Goal: Task Accomplishment & Management: Use online tool/utility

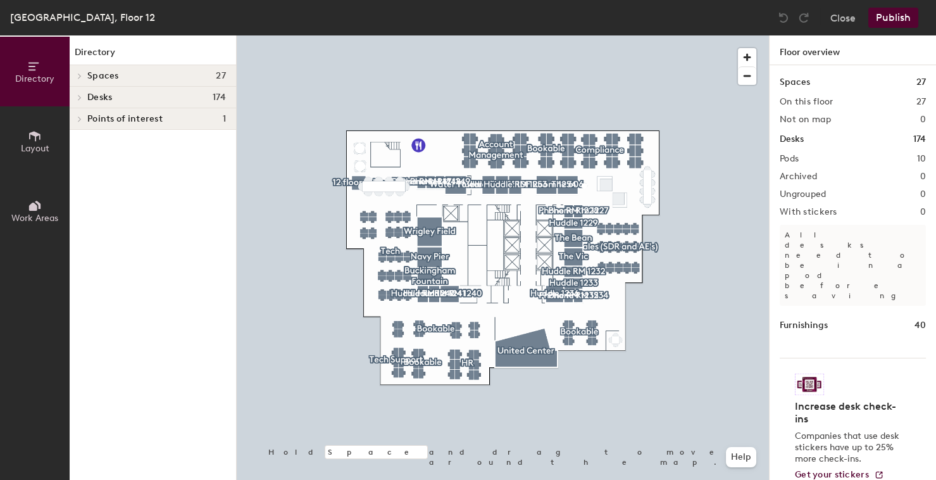
click at [40, 140] on icon at bounding box center [35, 136] width 14 height 14
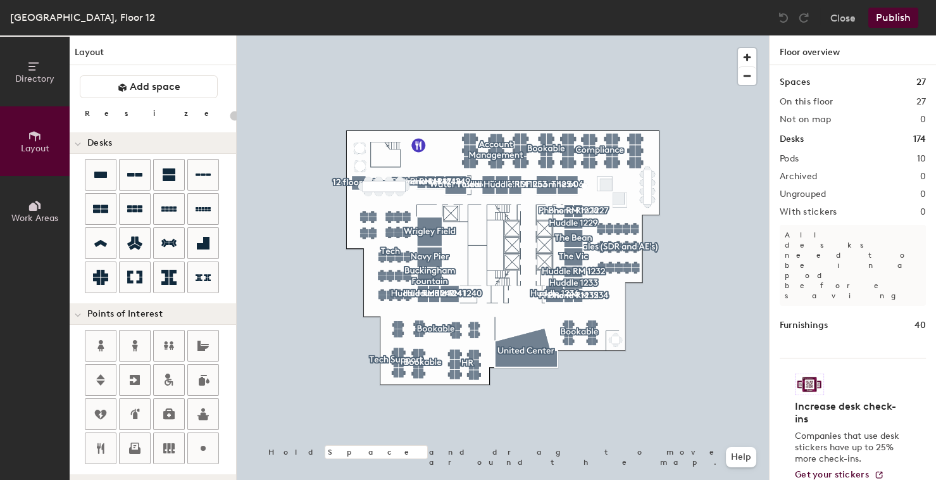
click at [79, 21] on div "Chicago, Floor 12" at bounding box center [82, 17] width 145 height 16
click at [41, 76] on span "Directory" at bounding box center [34, 78] width 39 height 11
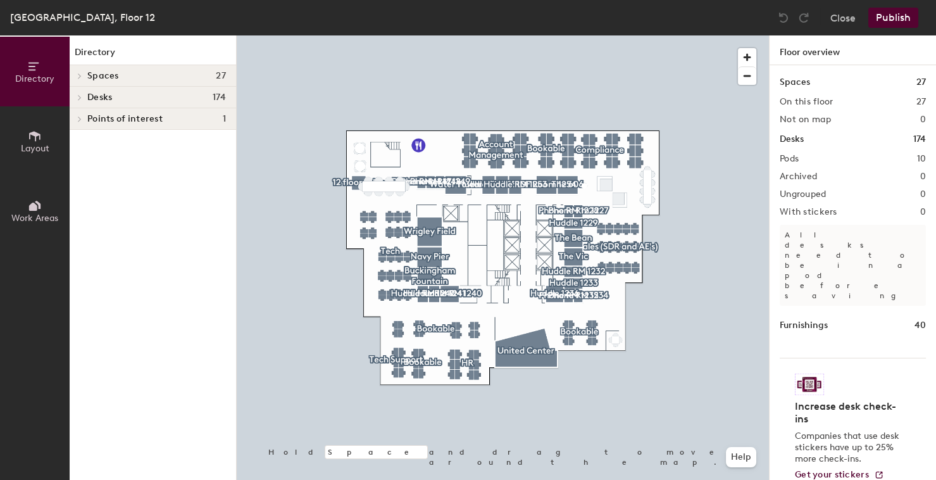
click at [33, 147] on span "Layout" at bounding box center [35, 148] width 28 height 11
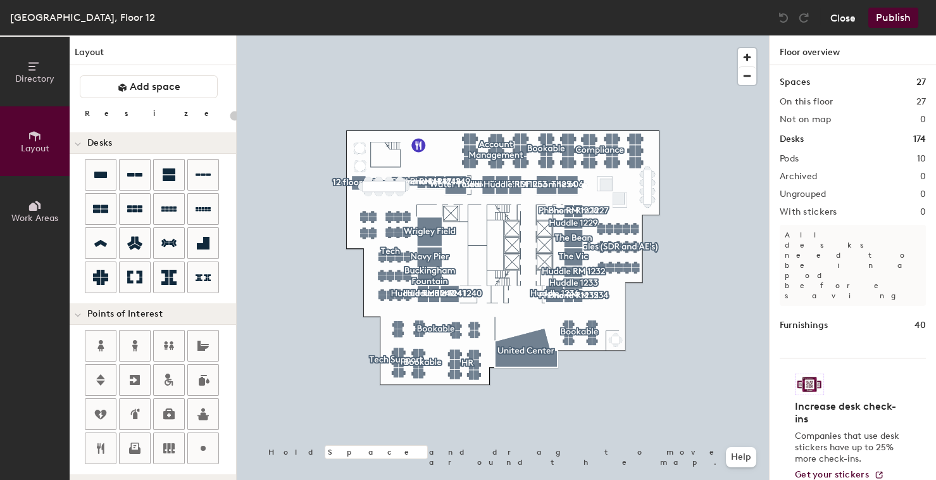
click at [841, 22] on button "Close" at bounding box center [842, 18] width 25 height 20
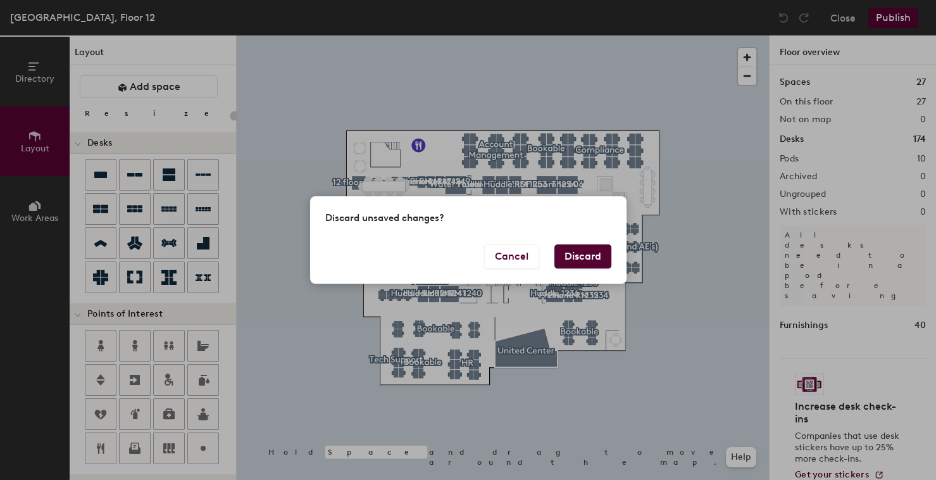
click at [585, 257] on button "Discard" at bounding box center [582, 256] width 57 height 24
type input "20"
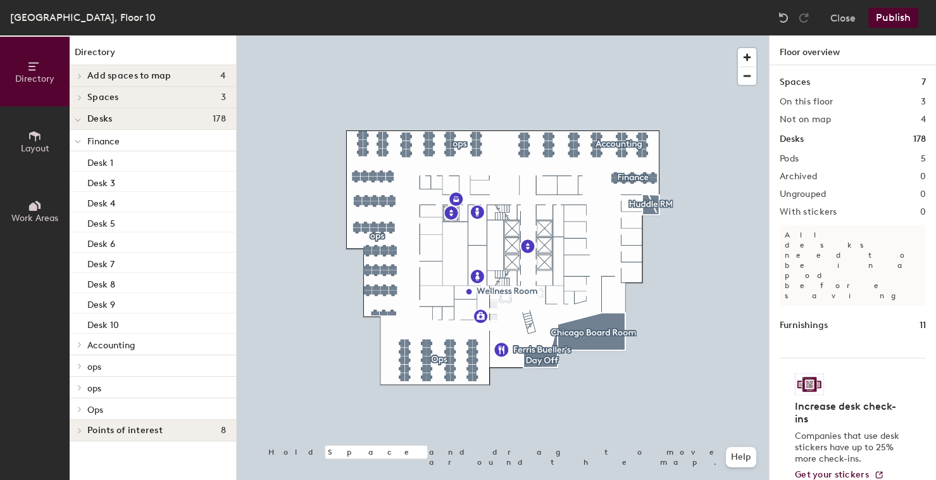
click at [623, 35] on div at bounding box center [503, 35] width 532 height 0
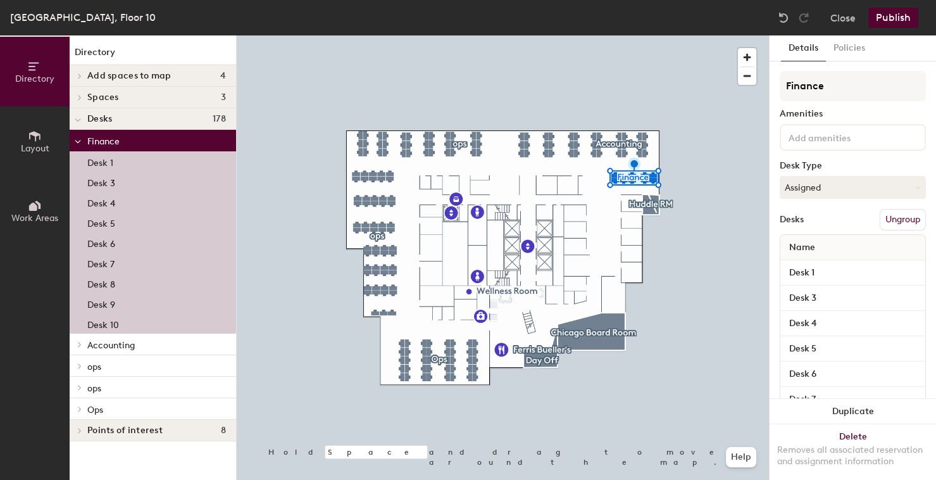
click at [905, 212] on button "Ungroup" at bounding box center [903, 220] width 46 height 22
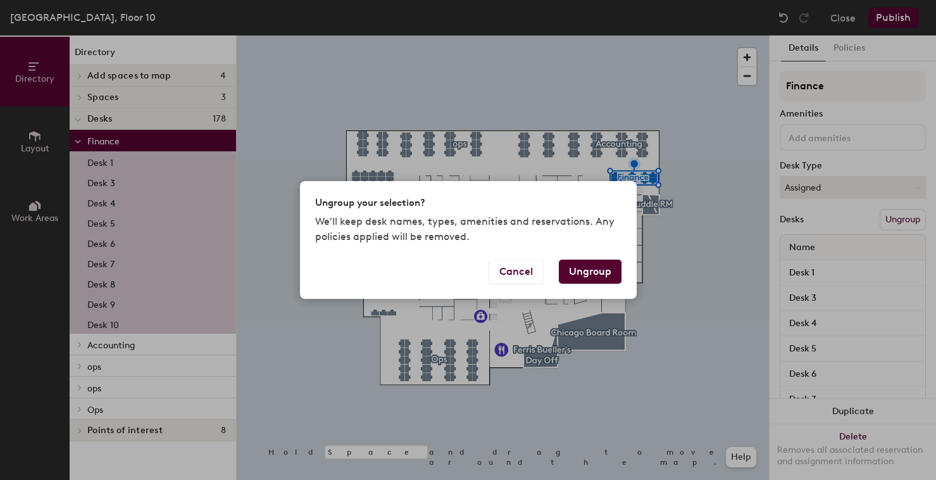
click at [595, 273] on button "Ungroup" at bounding box center [590, 271] width 63 height 24
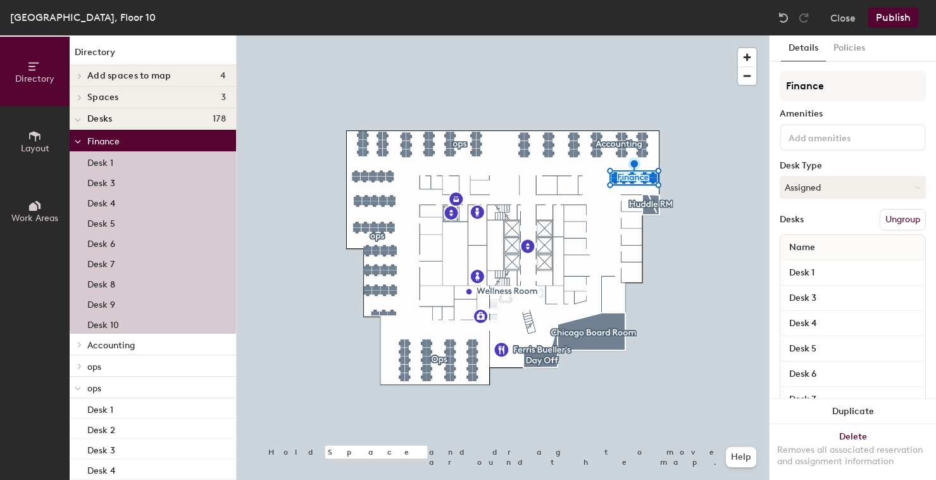
click at [917, 217] on button "Ungroup" at bounding box center [903, 220] width 46 height 22
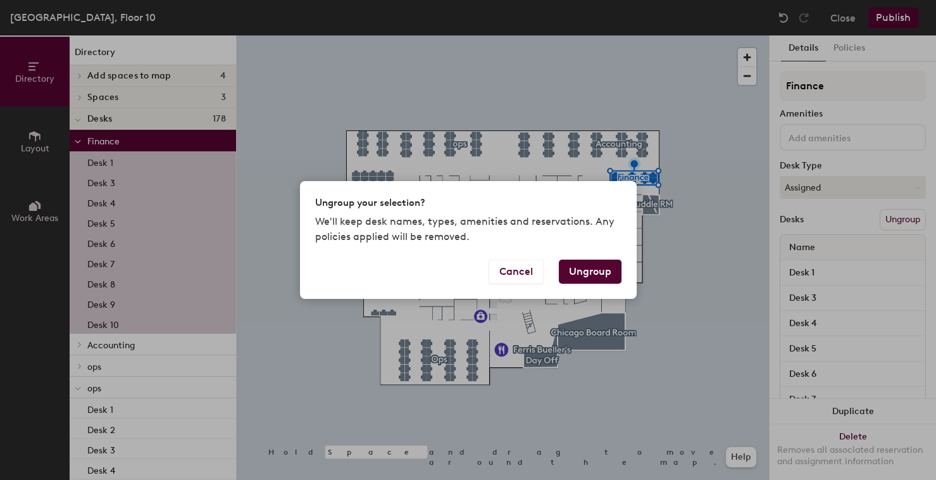
click at [608, 277] on button "Ungroup" at bounding box center [590, 271] width 63 height 24
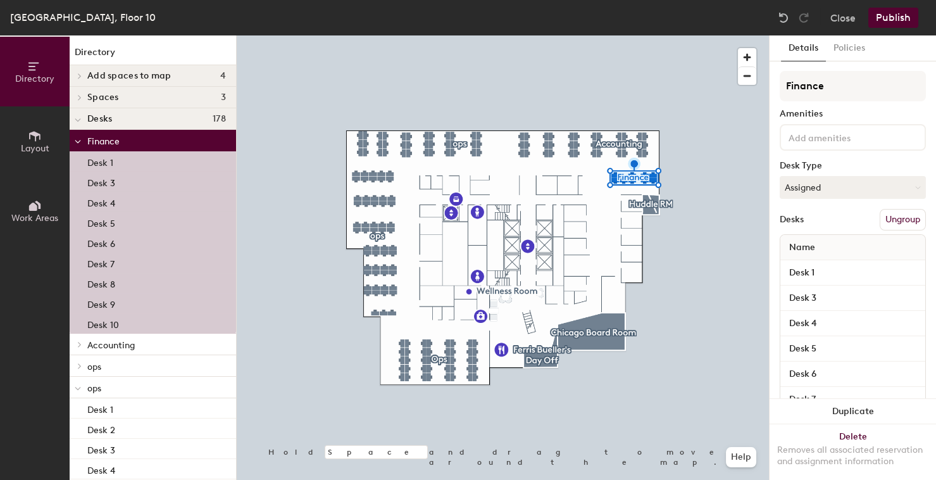
click at [911, 220] on button "Ungroup" at bounding box center [903, 220] width 46 height 22
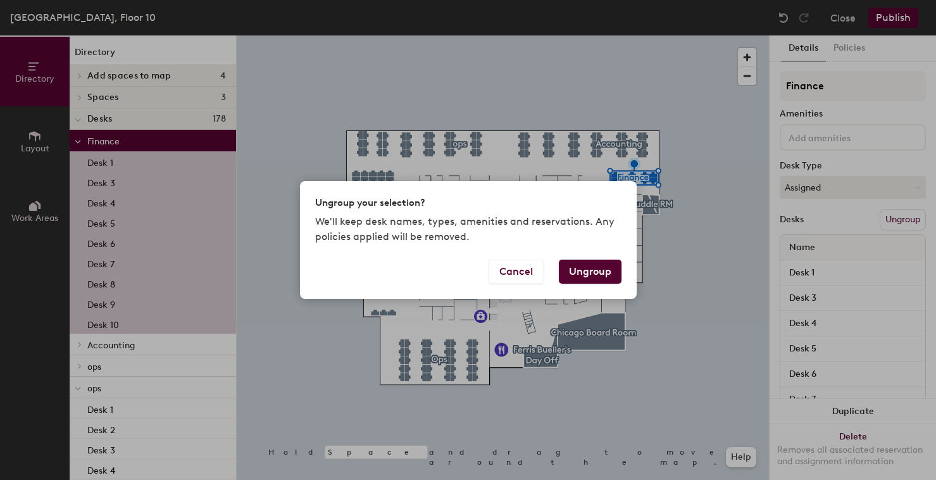
click at [596, 265] on button "Ungroup" at bounding box center [590, 271] width 63 height 24
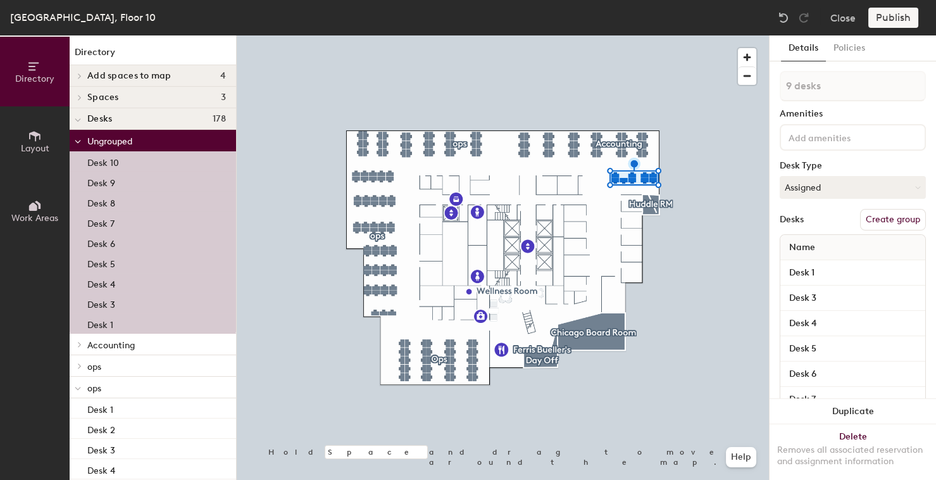
type input "1 desk"
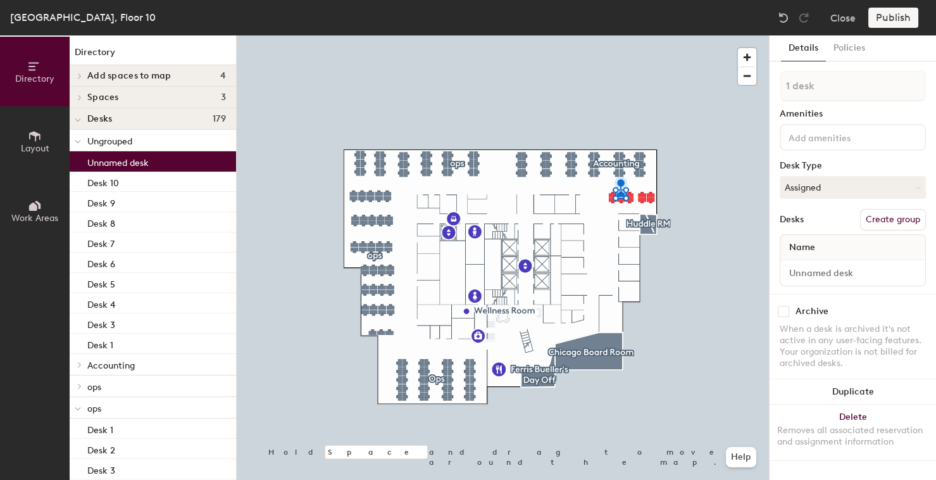
click at [614, 35] on div at bounding box center [503, 35] width 532 height 0
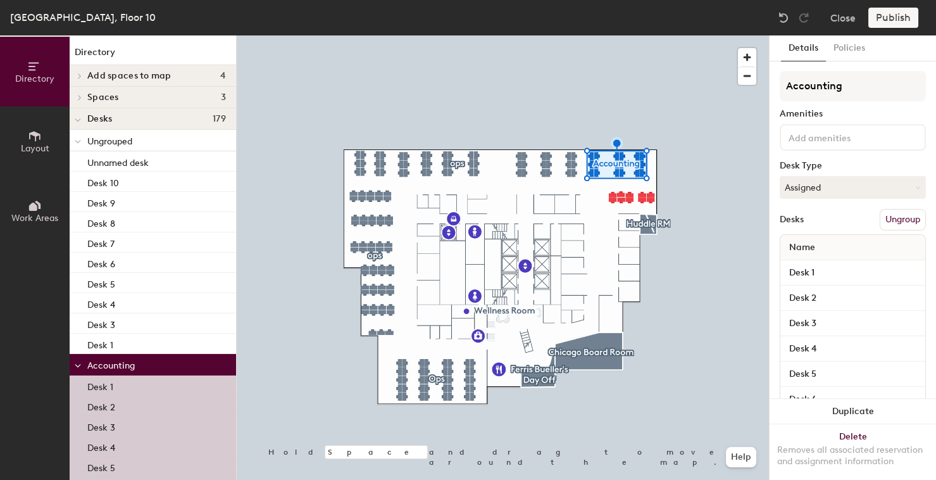
click at [899, 223] on button "Ungroup" at bounding box center [903, 220] width 46 height 22
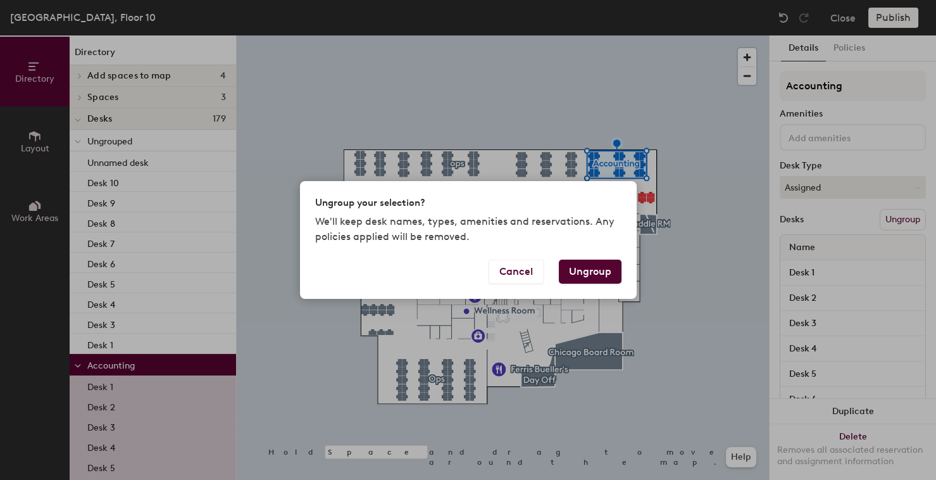
click at [587, 271] on button "Ungroup" at bounding box center [590, 271] width 63 height 24
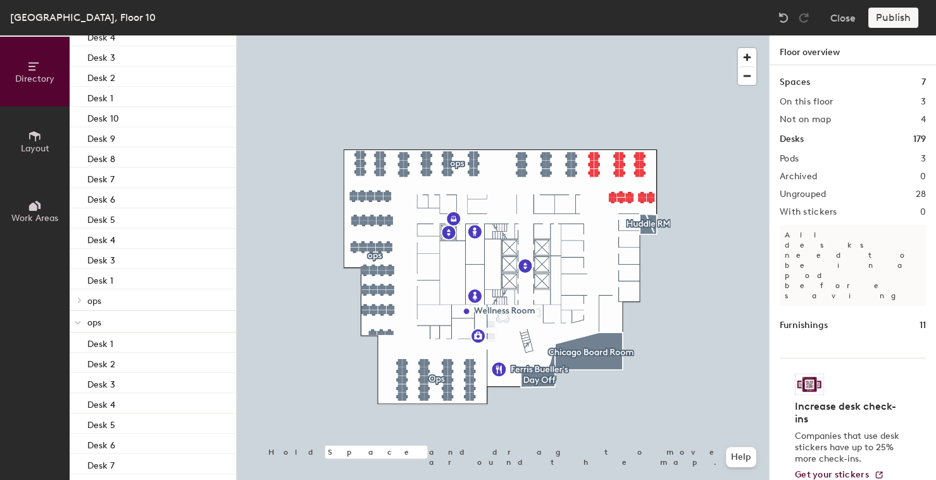
scroll to position [426, 0]
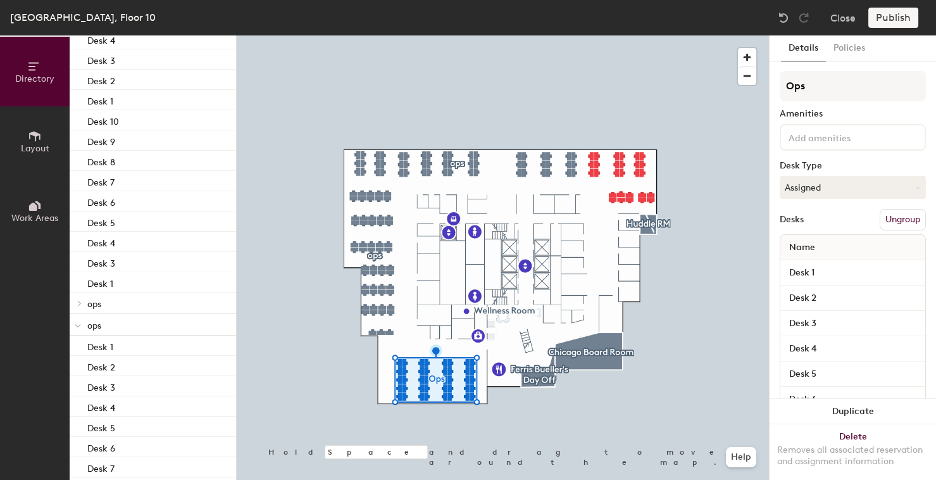
click at [891, 220] on button "Ungroup" at bounding box center [903, 220] width 46 height 22
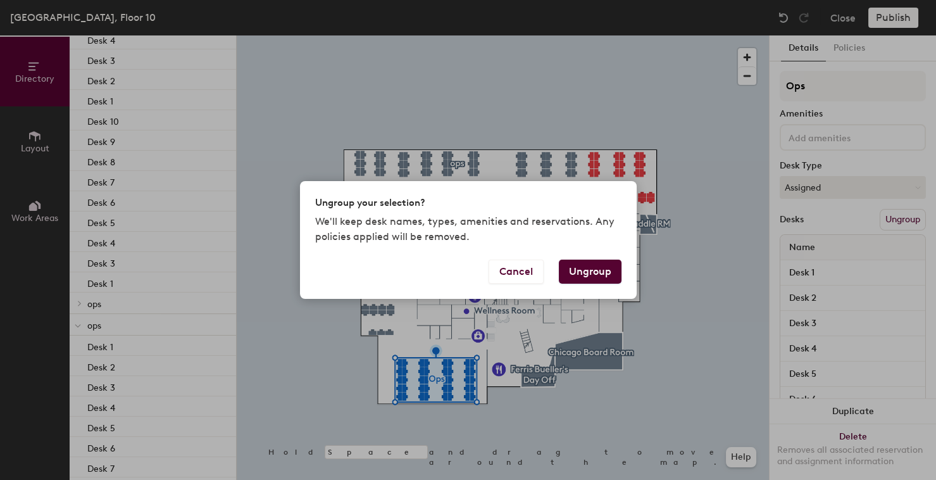
click at [602, 269] on button "Ungroup" at bounding box center [590, 271] width 63 height 24
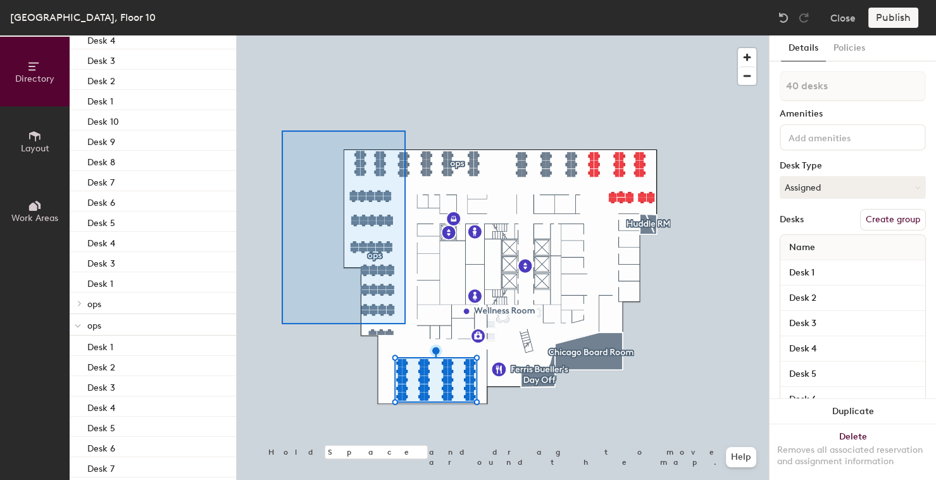
click at [282, 35] on div at bounding box center [503, 35] width 532 height 0
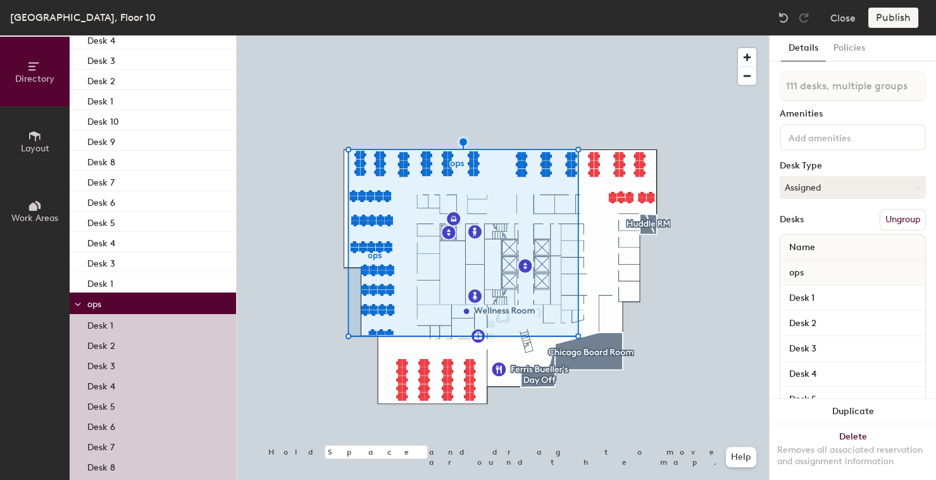
click at [908, 216] on button "Ungroup" at bounding box center [903, 220] width 46 height 22
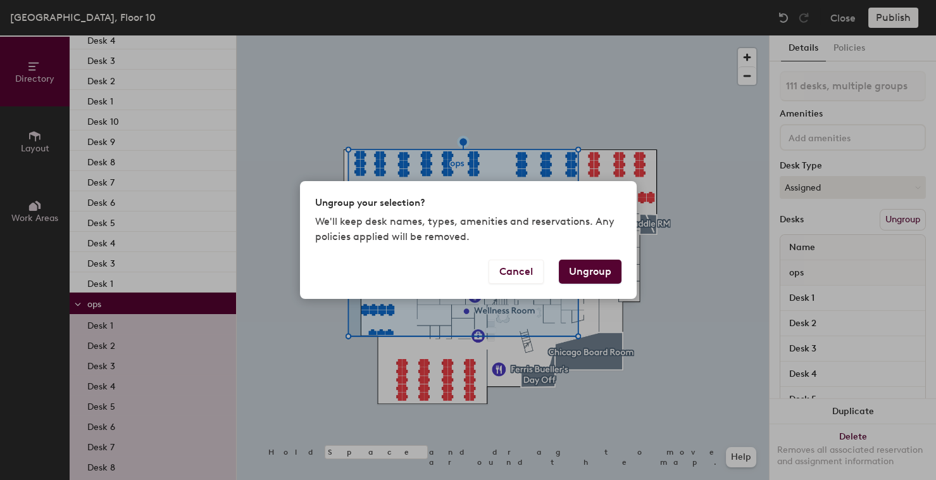
click at [589, 273] on button "Ungroup" at bounding box center [590, 271] width 63 height 24
type input "111 desks"
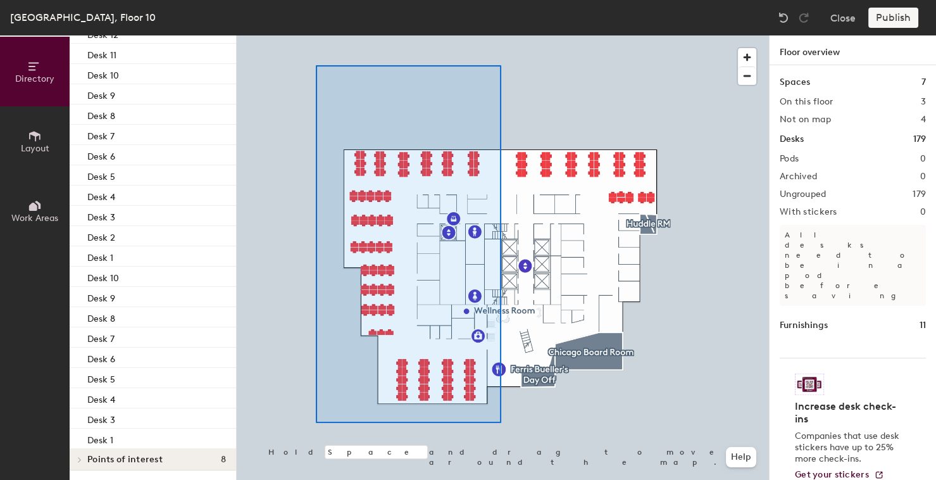
click at [316, 35] on div at bounding box center [503, 35] width 532 height 0
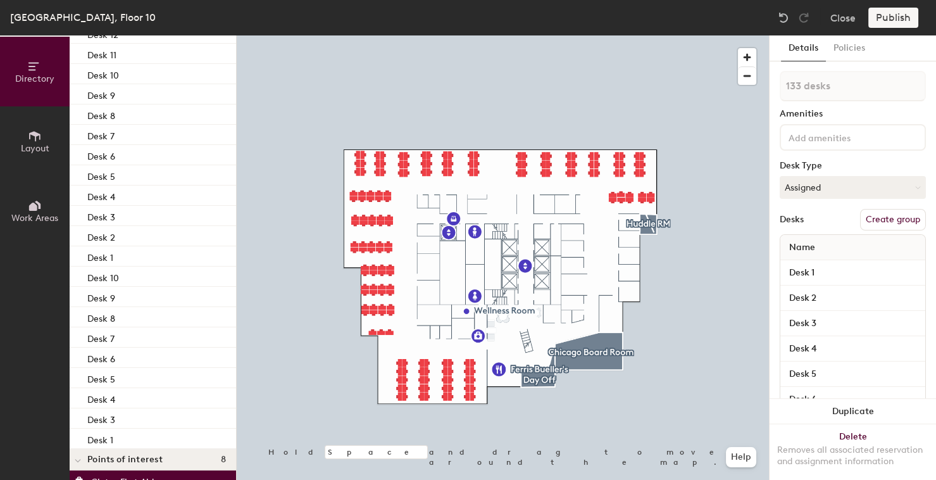
scroll to position [3484, 0]
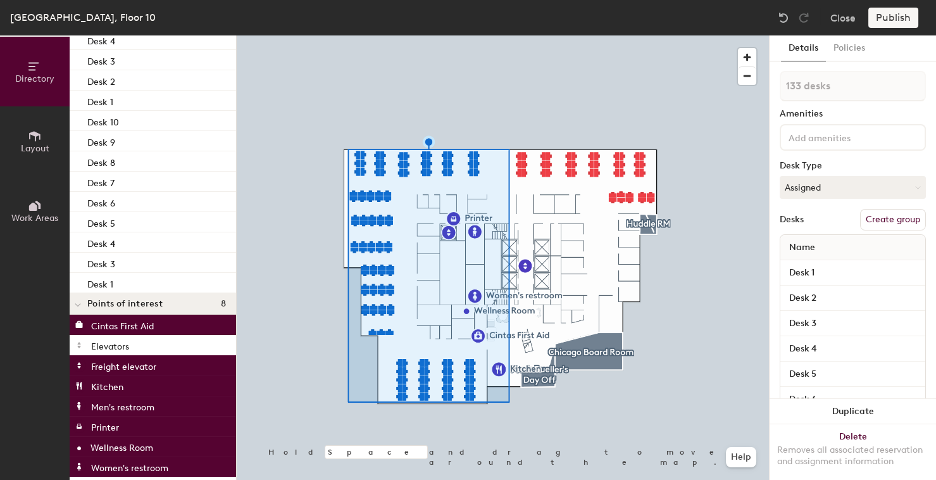
click at [889, 218] on button "Create group" at bounding box center [893, 220] width 66 height 22
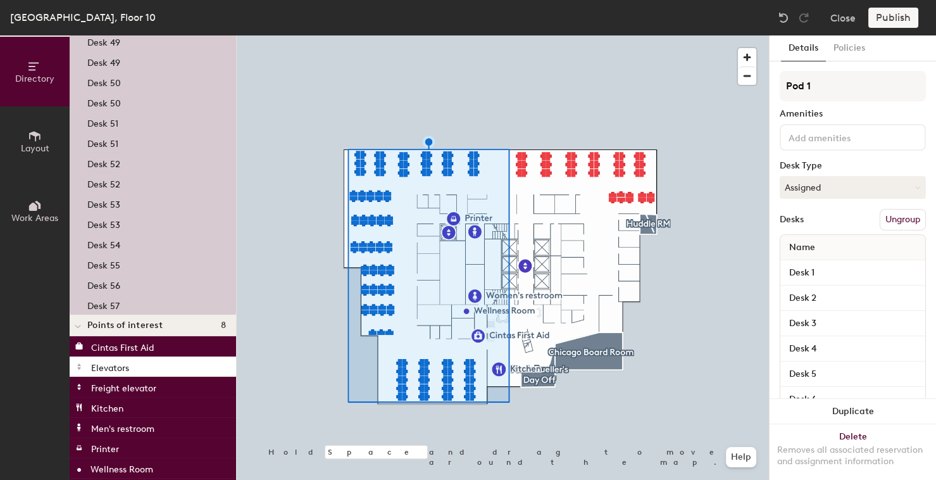
scroll to position [791, 0]
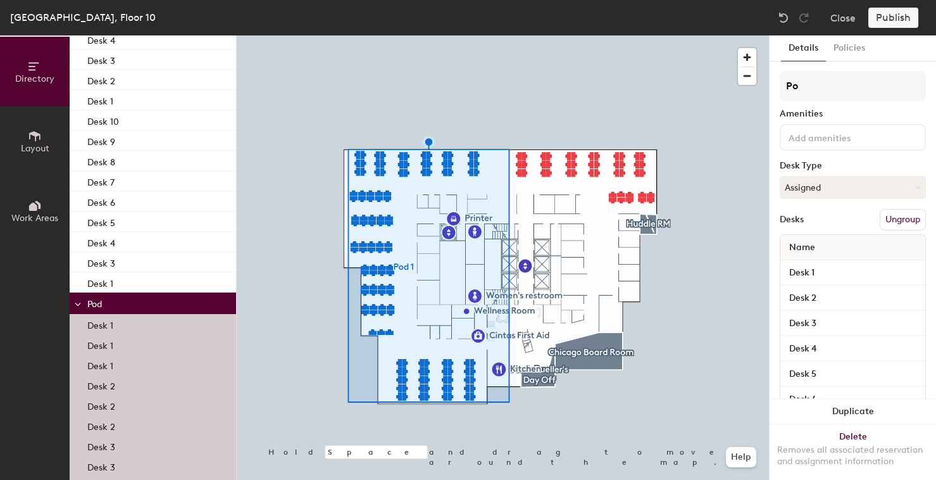
type input "P"
type input "OPS"
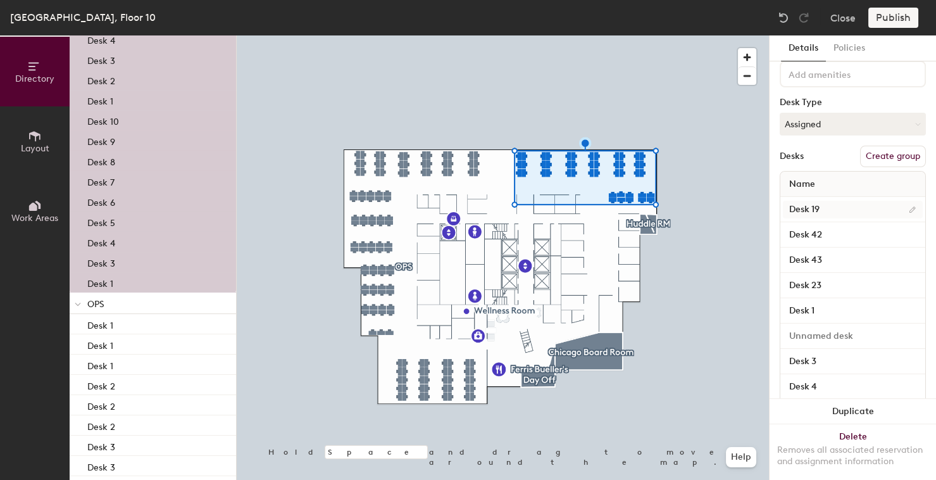
scroll to position [0, 0]
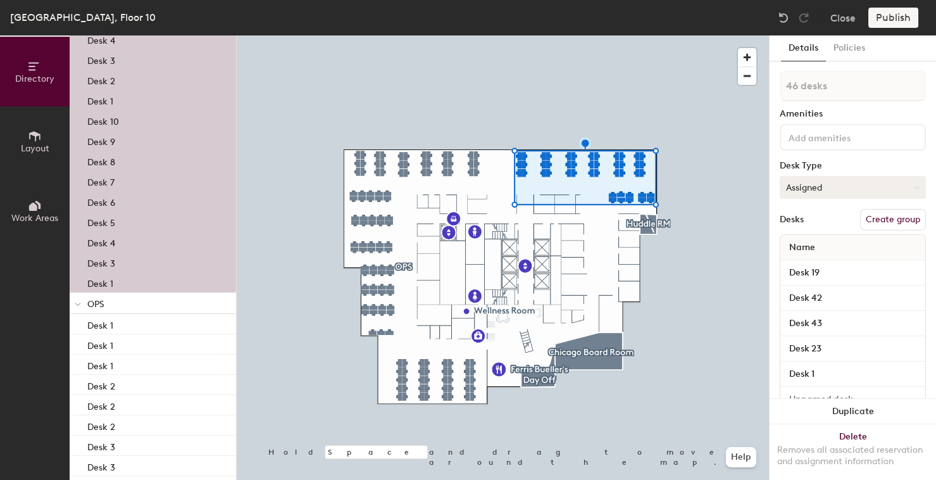
click at [827, 184] on button "Assigned" at bounding box center [853, 187] width 146 height 23
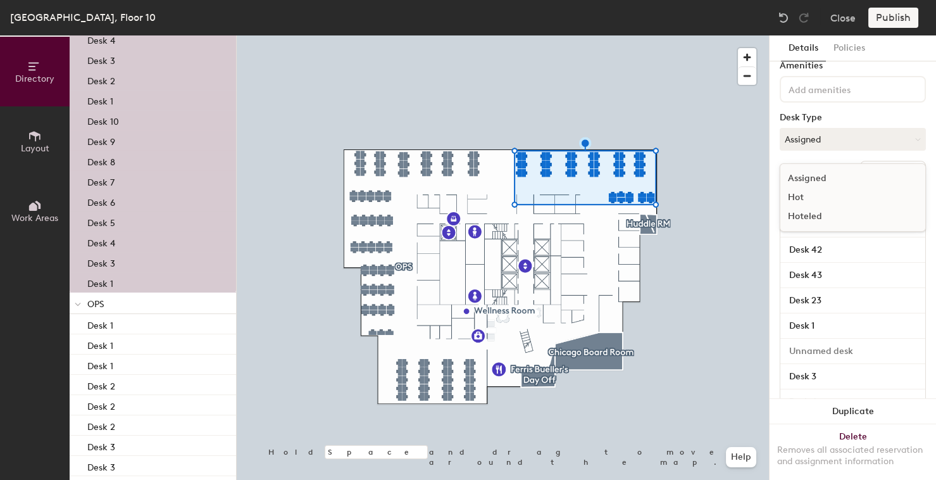
scroll to position [49, 0]
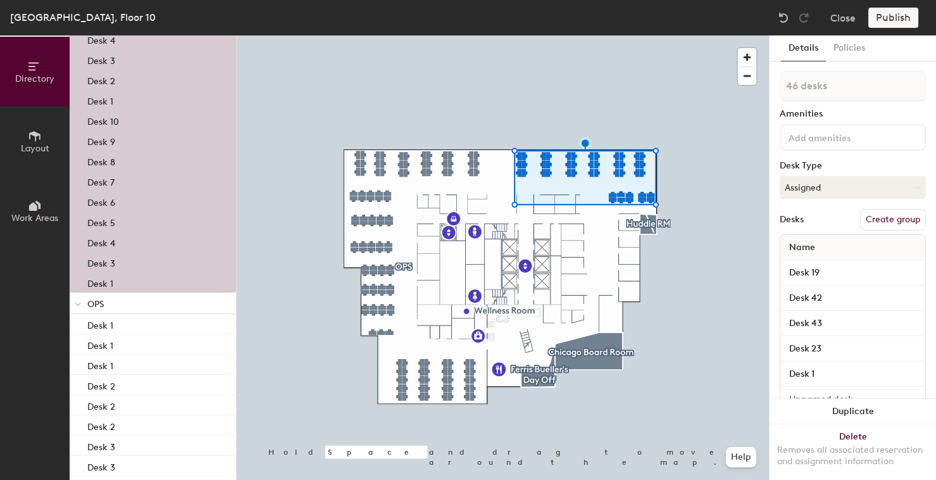
click at [904, 222] on button "Create group" at bounding box center [893, 220] width 66 height 22
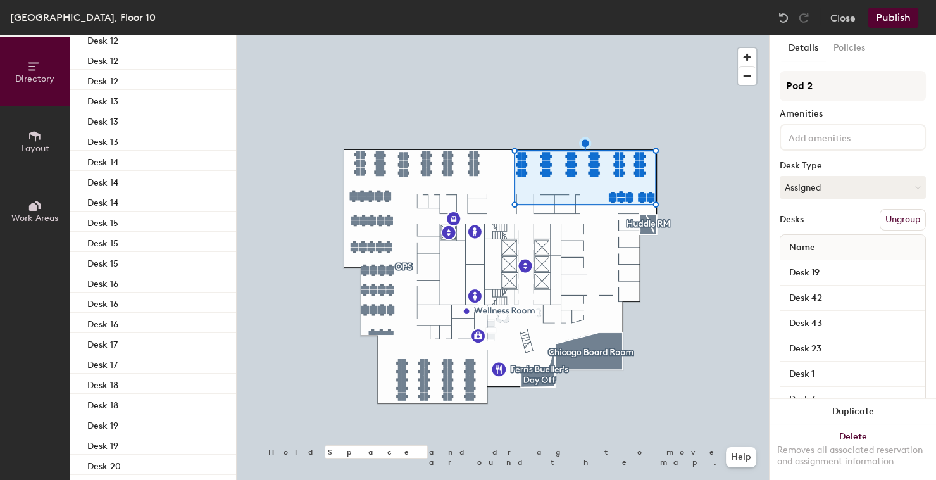
scroll to position [0, 0]
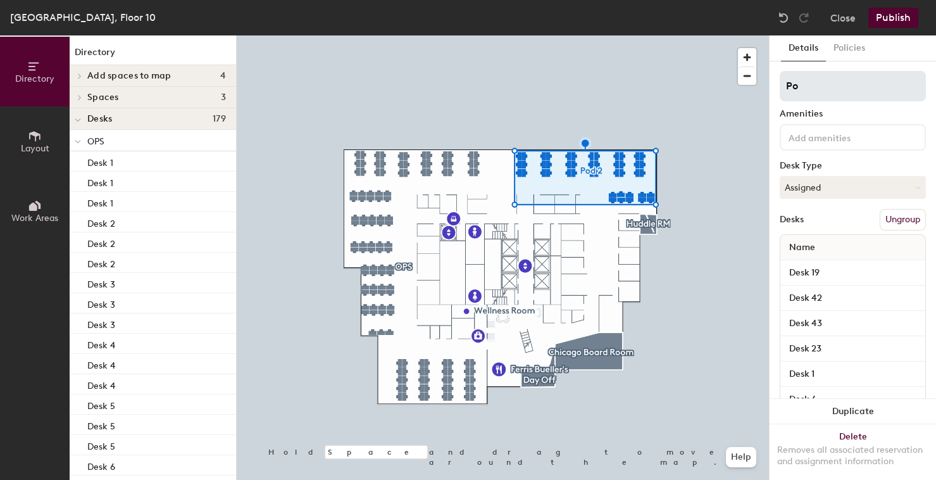
type input "P"
type input "OPS"
